Goal: Task Accomplishment & Management: Manage account settings

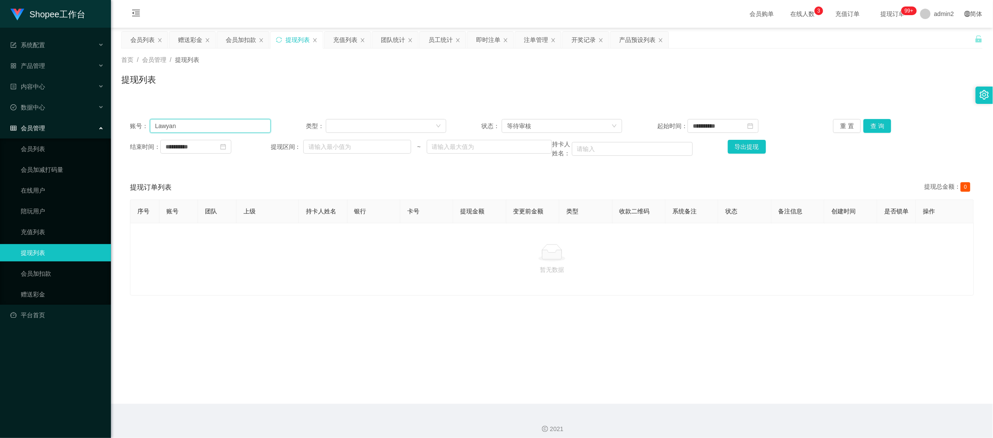
click at [238, 121] on input "Lawyan" at bounding box center [210, 126] width 121 height 14
click at [551, 124] on div "等待审核" at bounding box center [559, 126] width 104 height 13
click at [531, 153] on li "审核成功" at bounding box center [559, 157] width 120 height 14
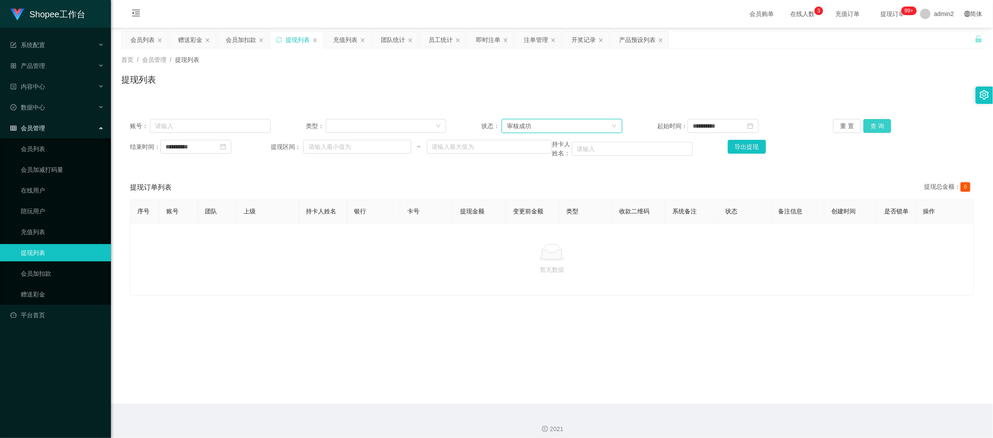
click at [879, 123] on button "查 询" at bounding box center [877, 126] width 28 height 14
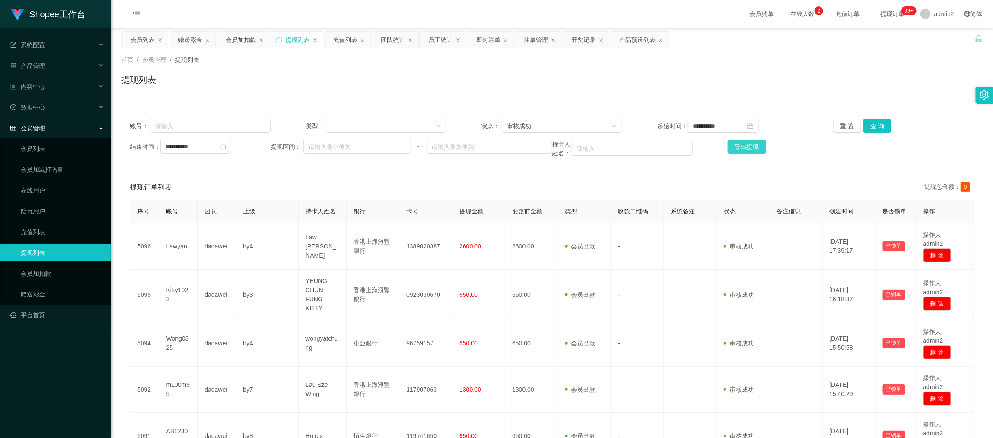
click at [748, 145] on button "导出提现" at bounding box center [747, 147] width 38 height 14
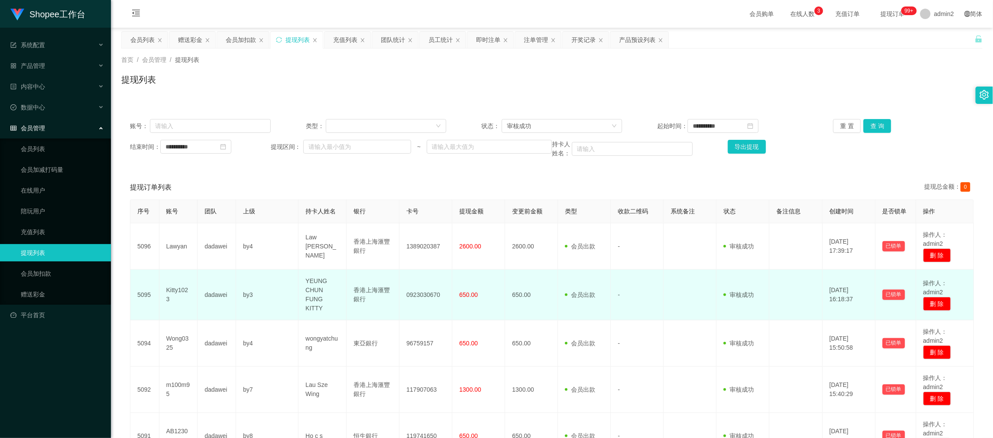
drag, startPoint x: 653, startPoint y: 373, endPoint x: 600, endPoint y: 314, distance: 79.4
click at [653, 373] on td "-" at bounding box center [637, 390] width 53 height 46
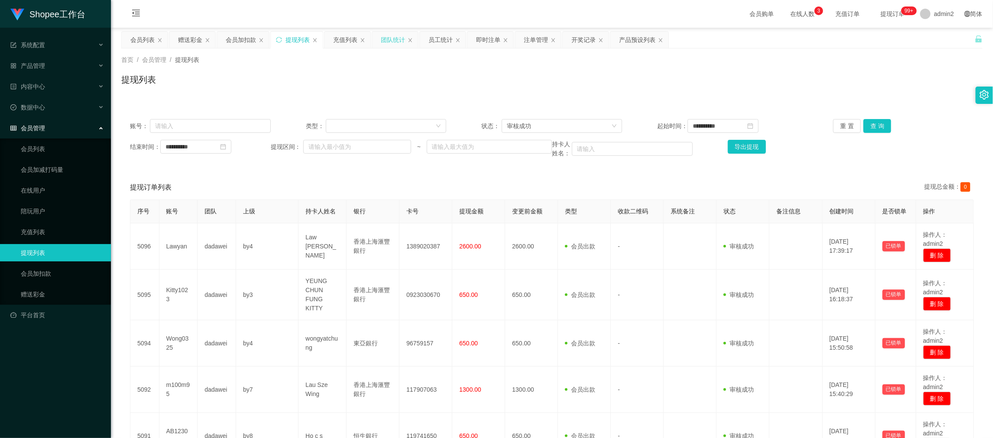
click at [391, 36] on div "团队统计" at bounding box center [393, 40] width 24 height 16
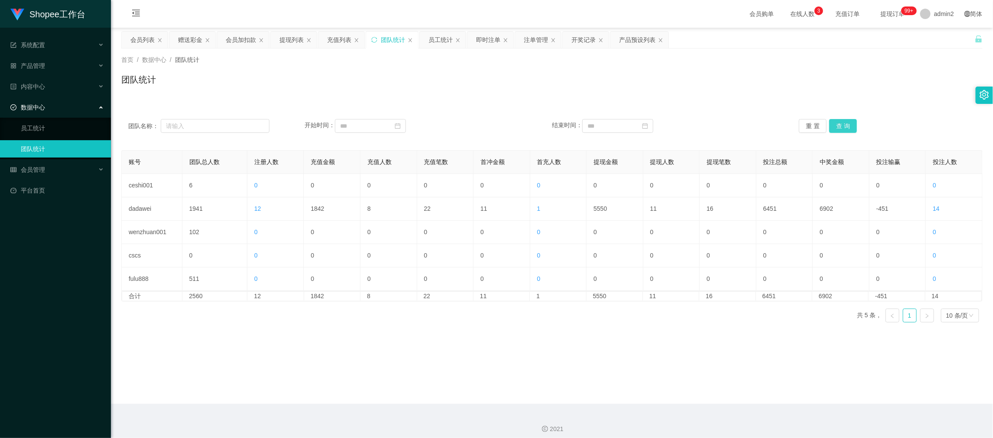
click at [849, 124] on button "查 询" at bounding box center [843, 126] width 28 height 14
click at [843, 123] on button "查 询" at bounding box center [843, 126] width 28 height 14
